Goal: Transaction & Acquisition: Purchase product/service

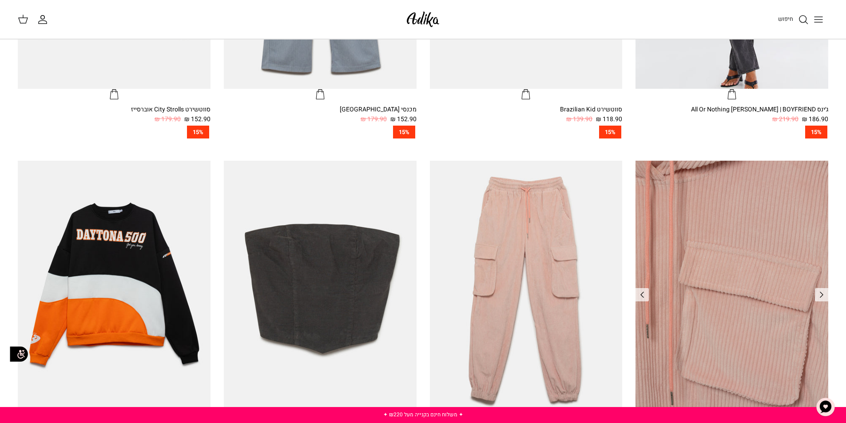
scroll to position [666, 0]
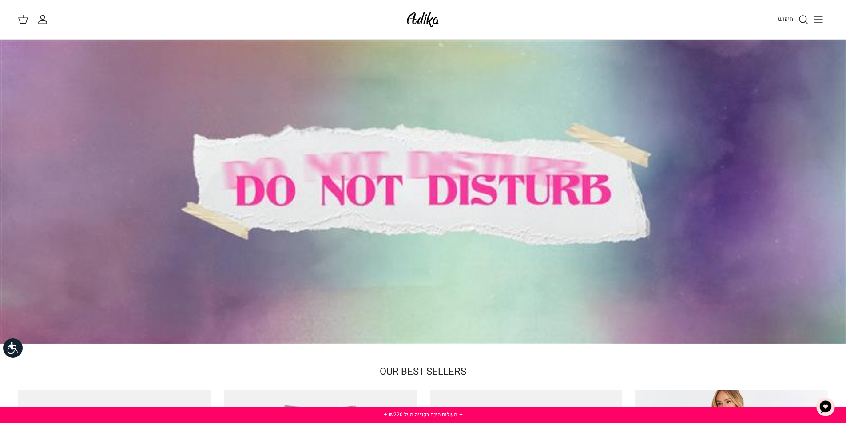
click at [812, 21] on button "Toggle menu" at bounding box center [818, 20] width 20 height 20
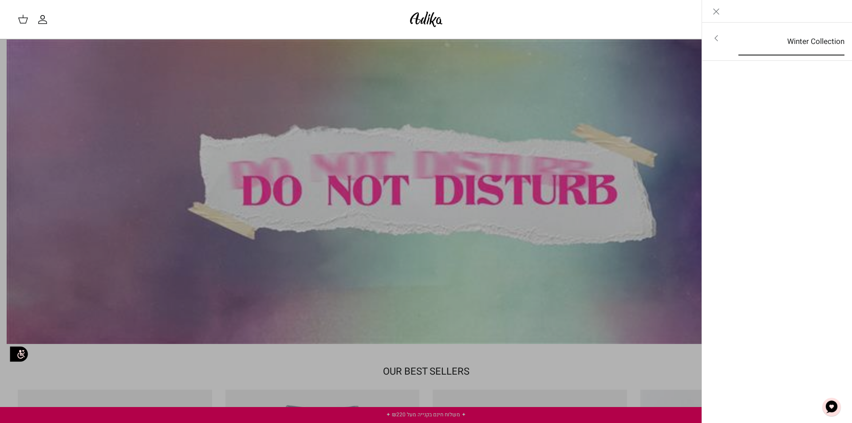
click at [818, 40] on link "Winter Collection" at bounding box center [792, 42] width 122 height 28
click at [820, 42] on link "לכל הפריטים" at bounding box center [778, 39] width 142 height 22
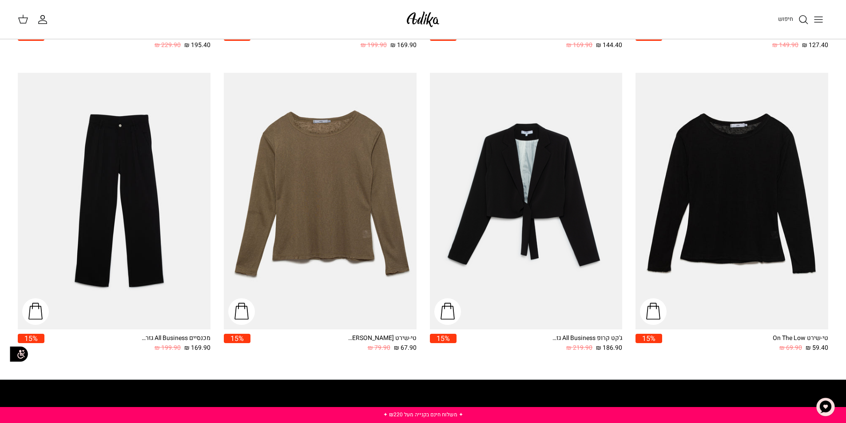
scroll to position [1508, 0]
